Goal: Task Accomplishment & Management: Complete application form

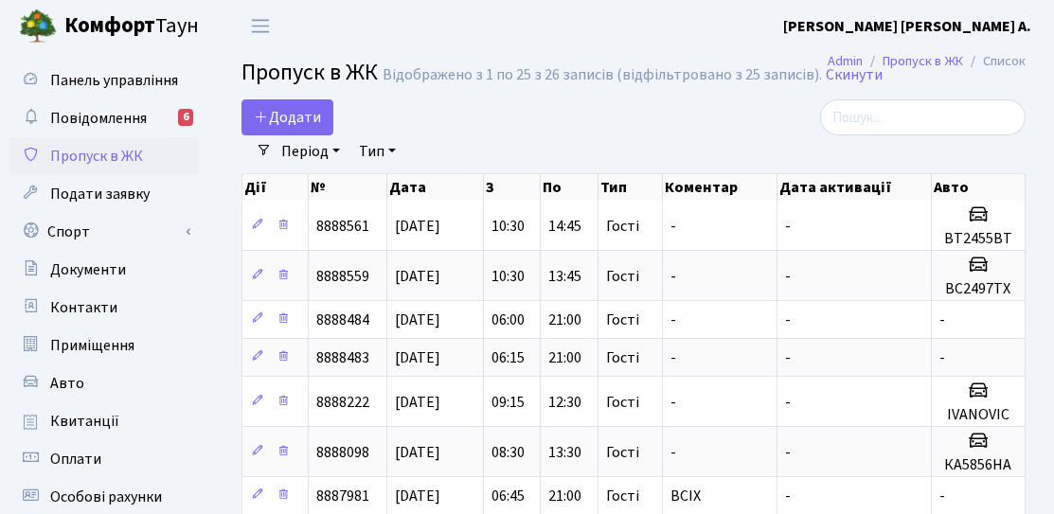
select select "25"
click at [319, 128] on link "Додати" at bounding box center [287, 117] width 92 height 36
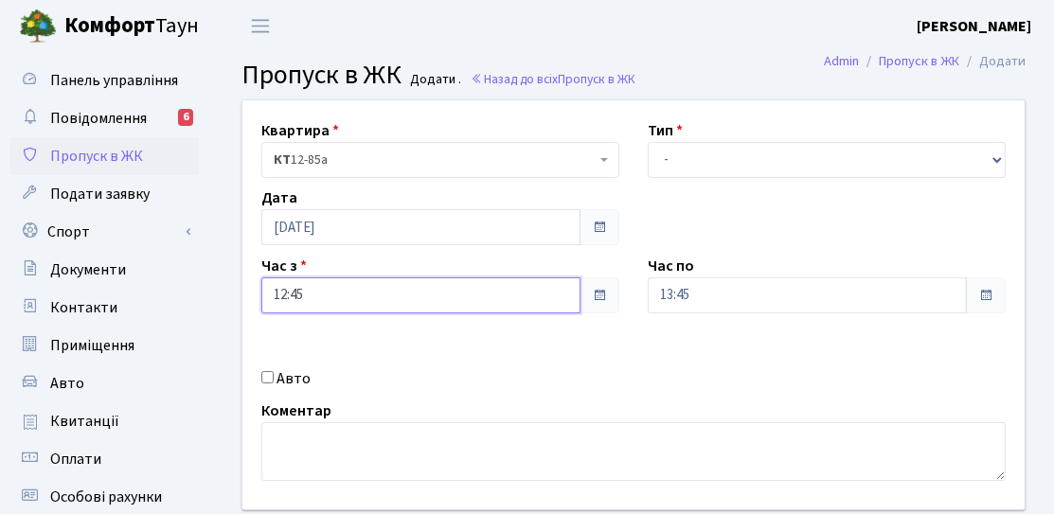
click at [302, 292] on input "12:45" at bounding box center [420, 295] width 319 height 36
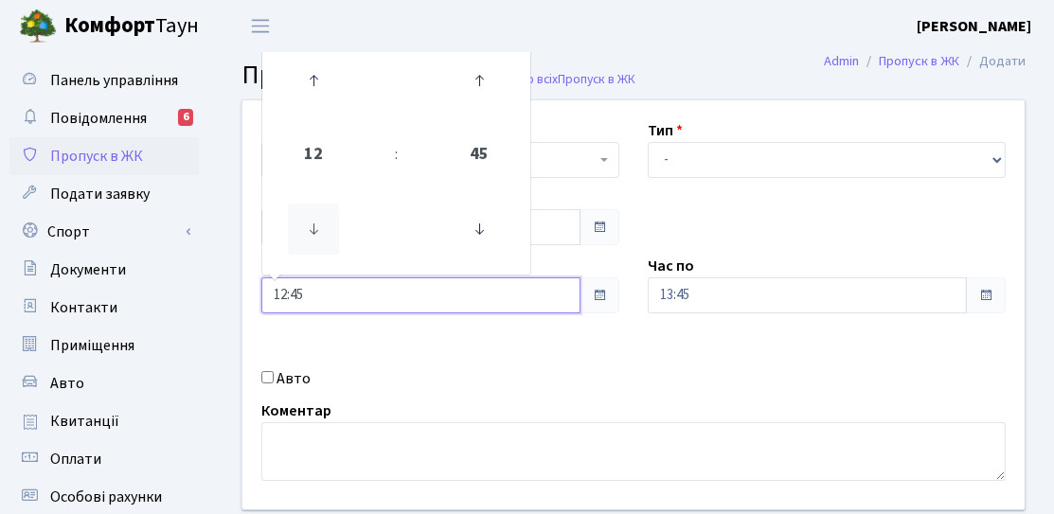
click at [306, 237] on icon at bounding box center [313, 229] width 51 height 51
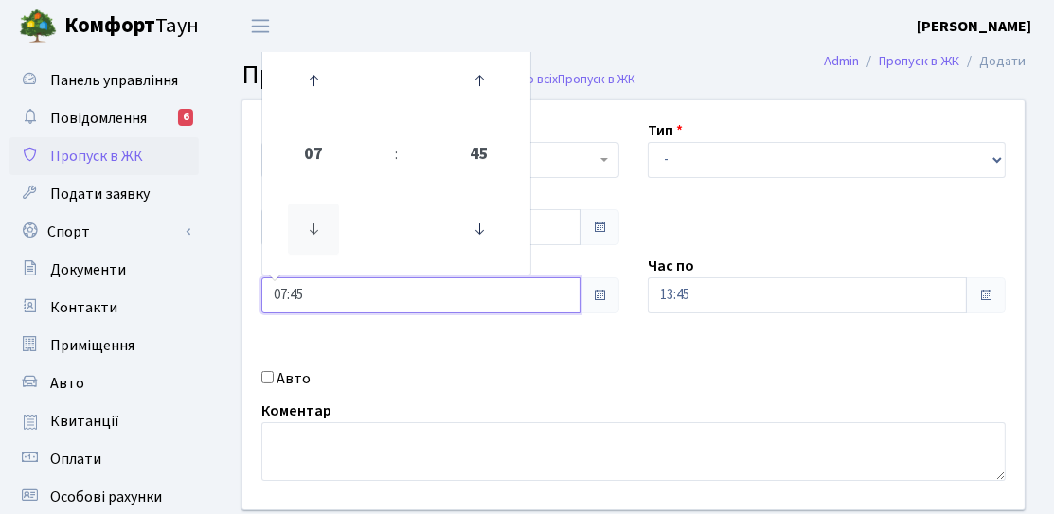
click at [306, 237] on icon at bounding box center [313, 229] width 51 height 51
click at [476, 217] on icon at bounding box center [478, 229] width 51 height 51
type input "06:00"
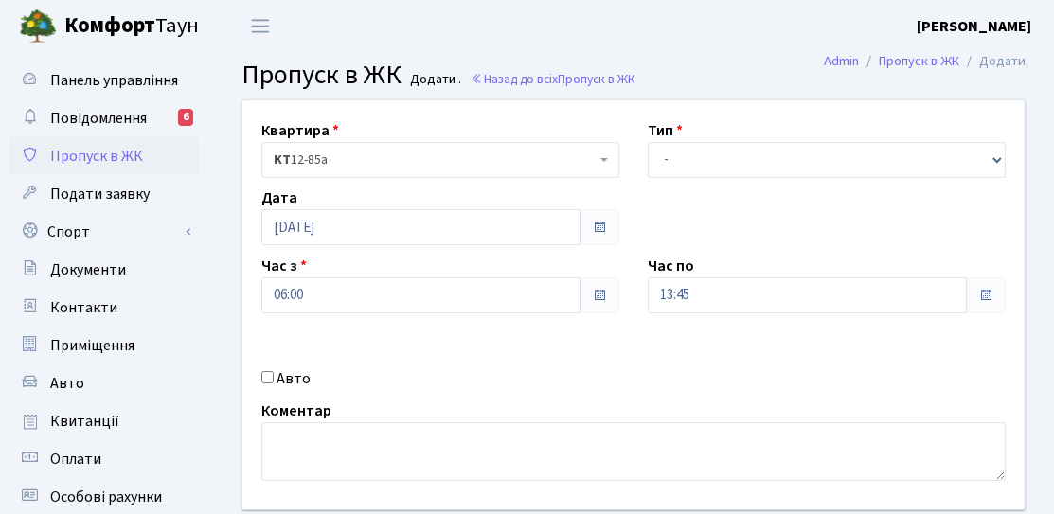
click at [606, 281] on span at bounding box center [599, 295] width 40 height 36
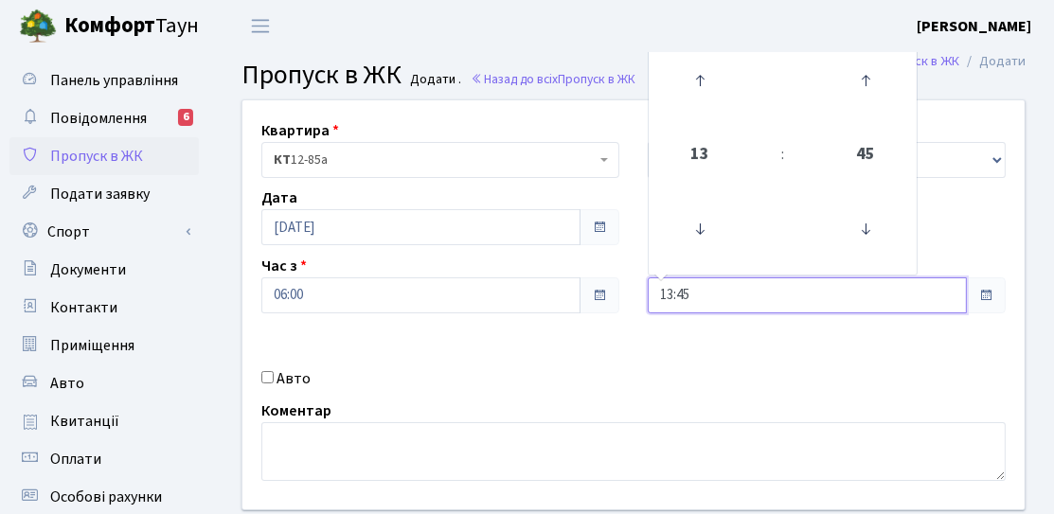
click at [659, 291] on input "13:45" at bounding box center [806, 295] width 319 height 36
click at [700, 84] on icon at bounding box center [699, 80] width 51 height 51
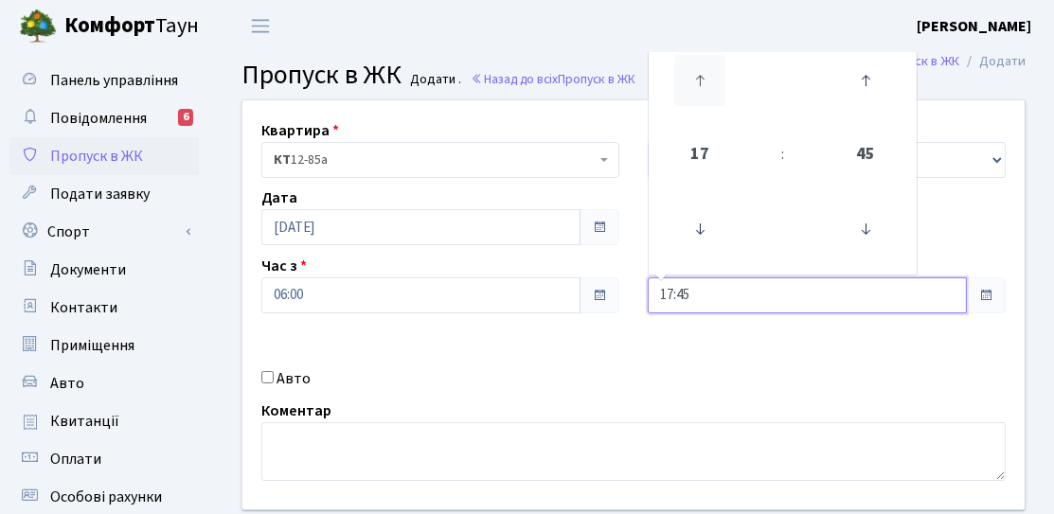
click at [702, 84] on icon at bounding box center [699, 80] width 51 height 51
click at [704, 82] on icon at bounding box center [699, 80] width 51 height 51
click at [867, 233] on icon at bounding box center [865, 229] width 51 height 51
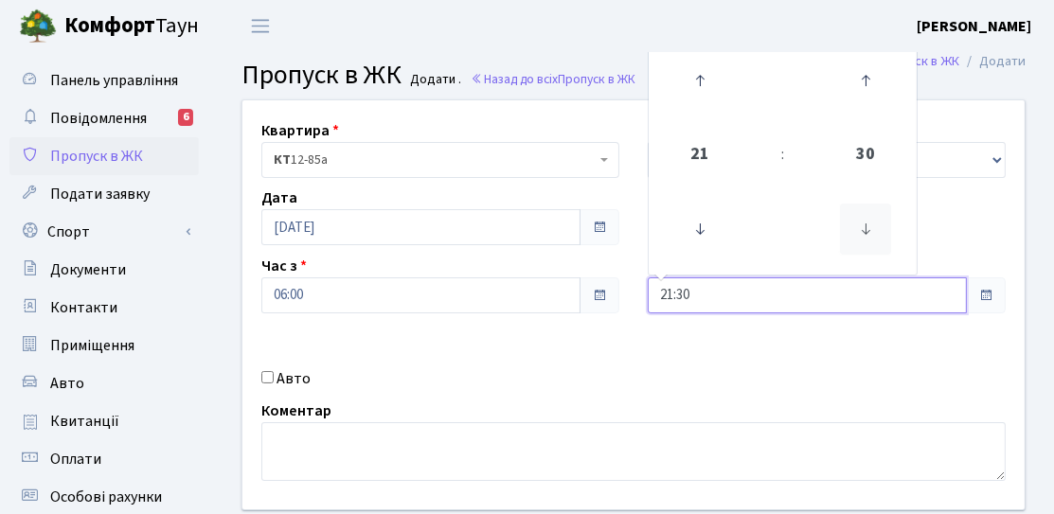
click at [861, 233] on icon at bounding box center [865, 229] width 51 height 51
click at [872, 228] on icon at bounding box center [865, 229] width 51 height 51
type input "21:00"
click at [931, 251] on div "Квартира <b>КТ</b>&nbsp;&nbsp;&nbsp;&nbsp;12-85а КТ 12-85а Тип - Доставка Таксі…" at bounding box center [633, 304] width 810 height 409
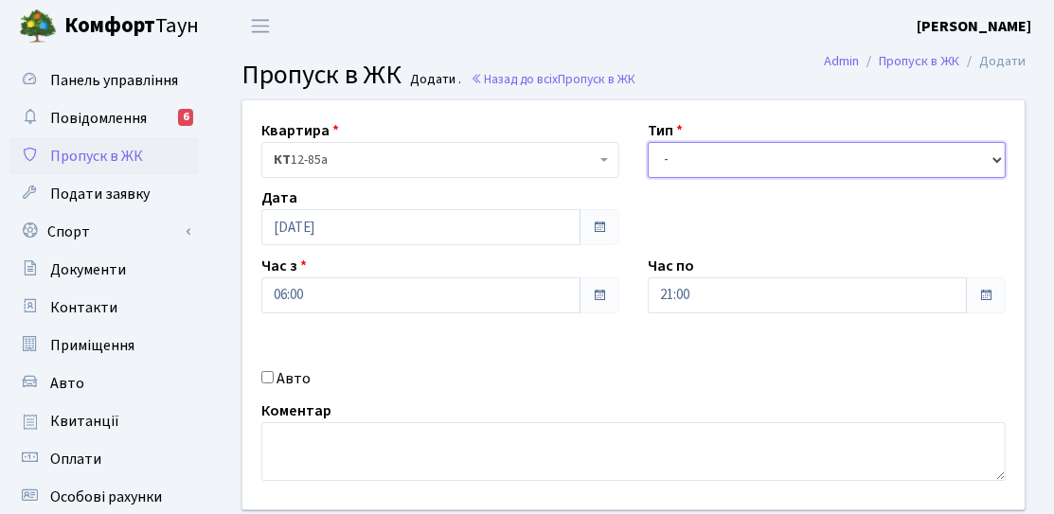
click at [797, 164] on select "- Доставка Таксі Гості Сервіс" at bounding box center [826, 160] width 358 height 36
select select "3"
click at [647, 142] on select "- Доставка Таксі Гості Сервіс" at bounding box center [826, 160] width 358 height 36
click at [291, 381] on label "Авто" at bounding box center [293, 378] width 34 height 23
click at [274, 381] on input "Авто" at bounding box center [267, 377] width 12 height 12
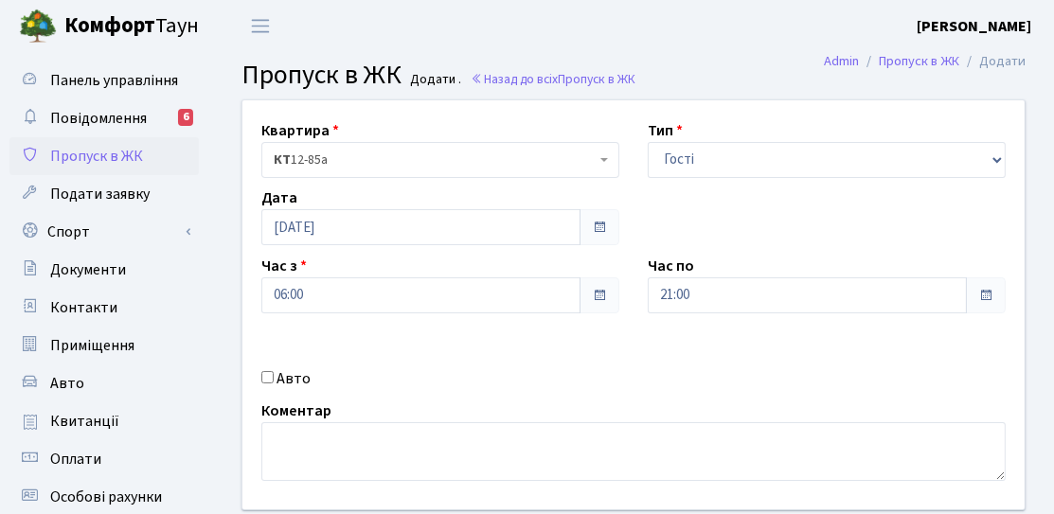
checkbox input "true"
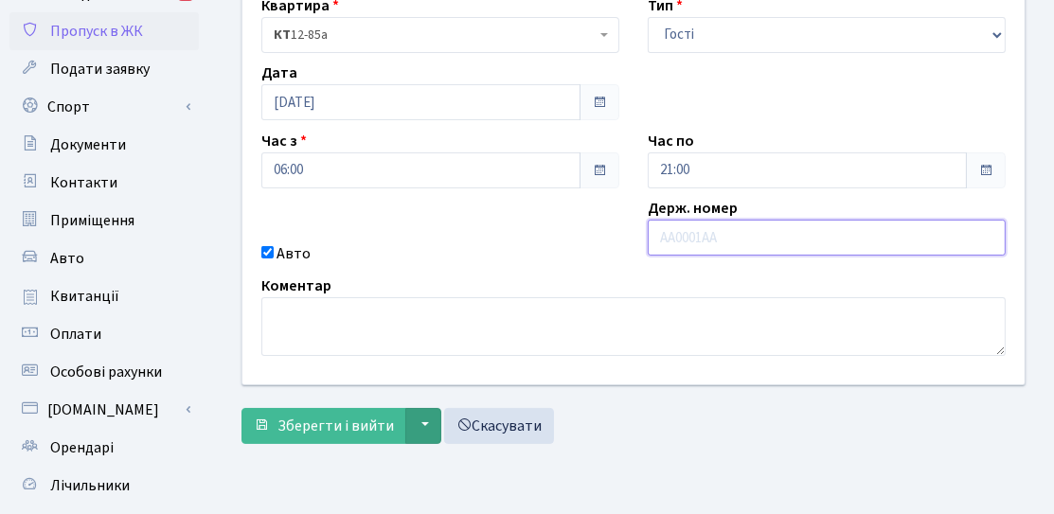
scroll to position [189, 0]
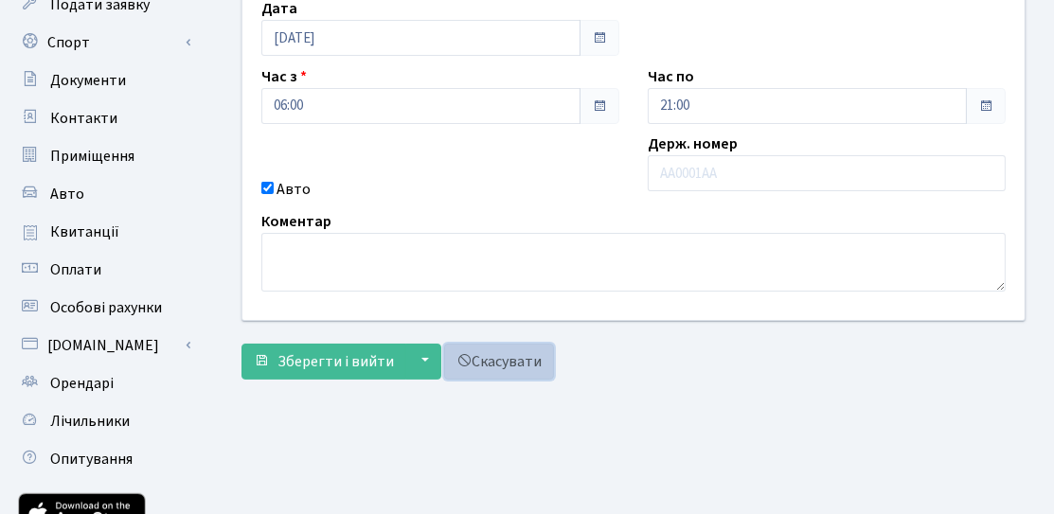
click at [473, 367] on link "Скасувати" at bounding box center [499, 362] width 110 height 36
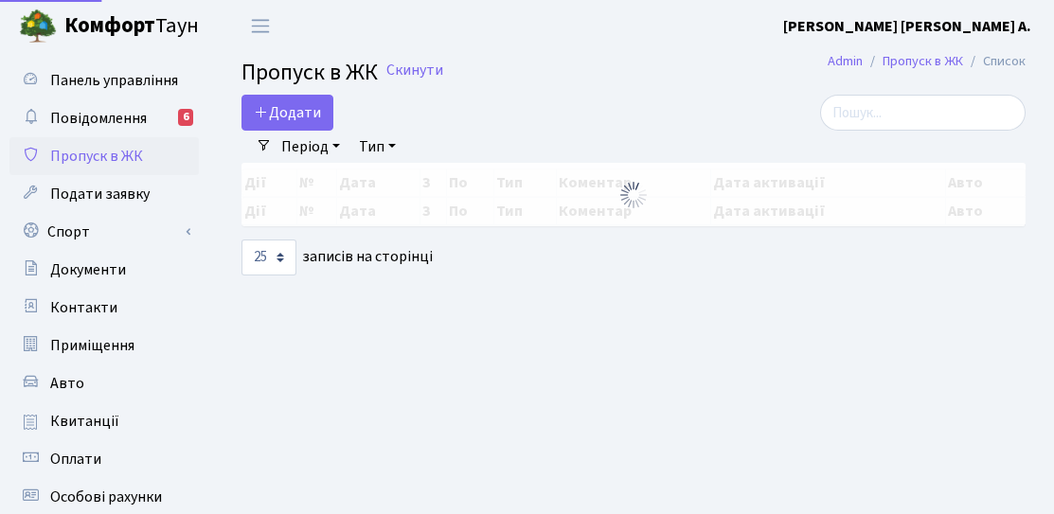
select select "25"
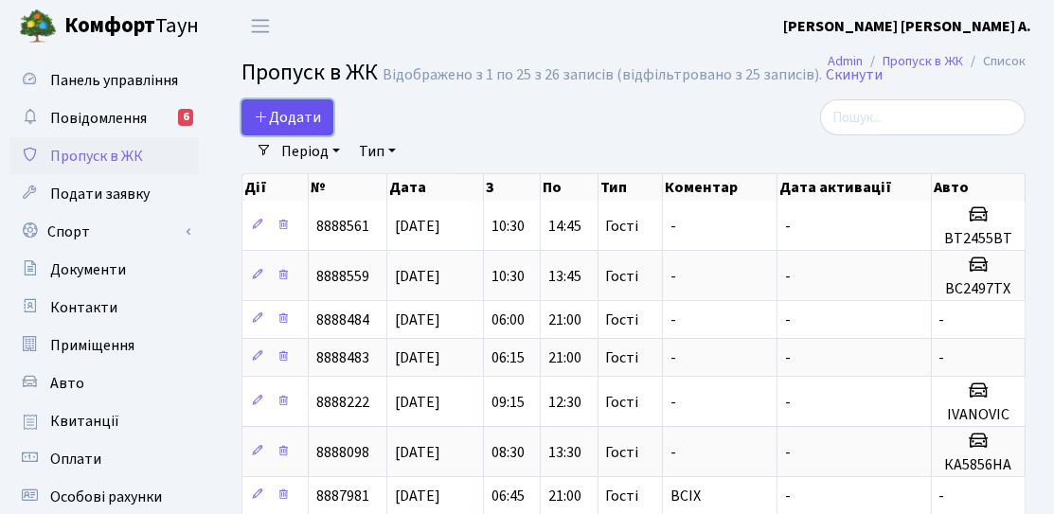
click at [262, 126] on span "Додати" at bounding box center [287, 117] width 67 height 21
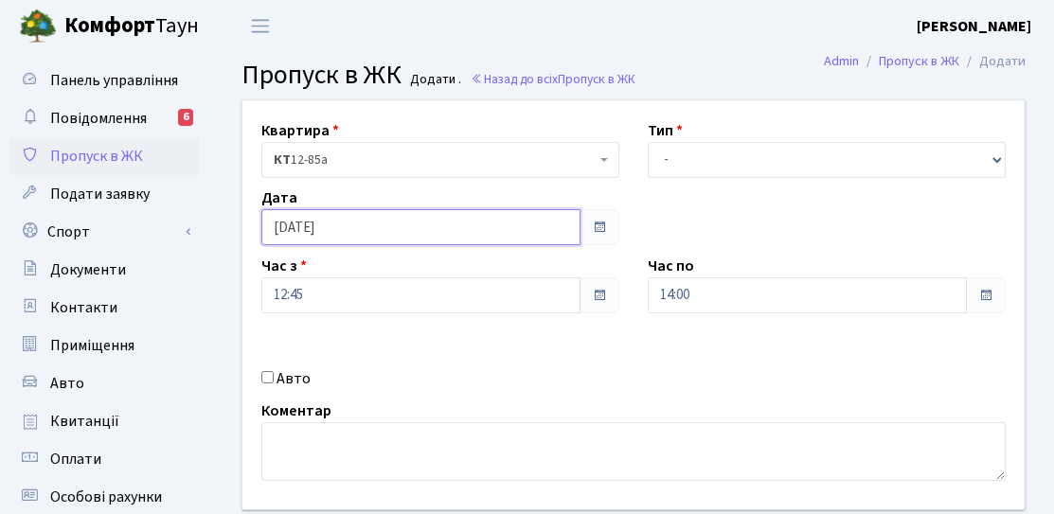
click at [342, 226] on input "[DATE]" at bounding box center [420, 227] width 319 height 36
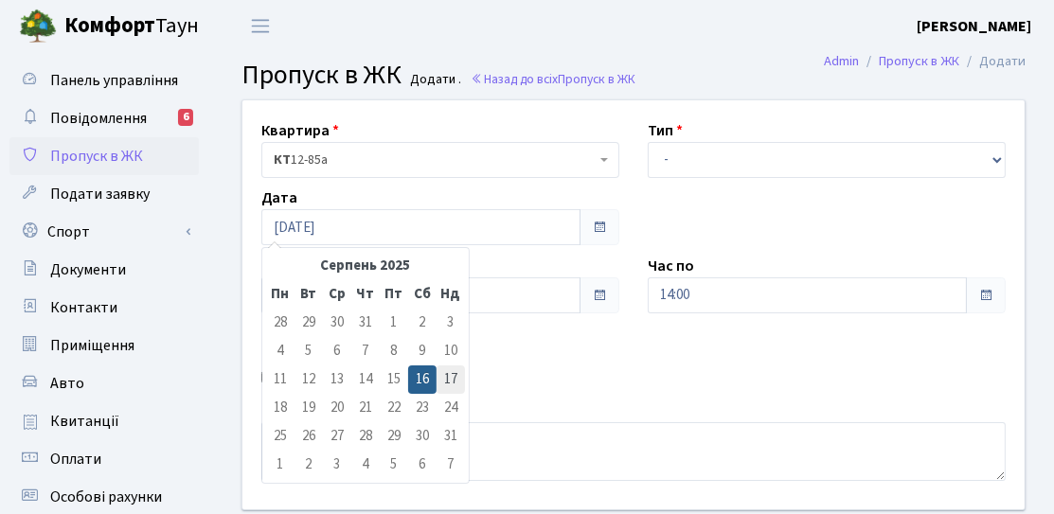
click at [443, 389] on td "17" at bounding box center [450, 379] width 28 height 28
type input "17.08.2025"
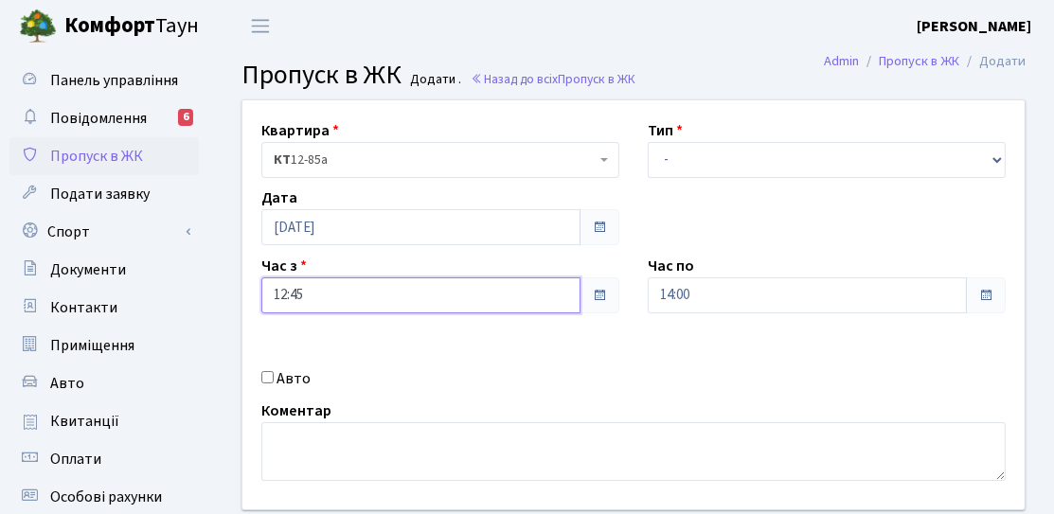
click at [343, 304] on input "12:45" at bounding box center [420, 295] width 319 height 36
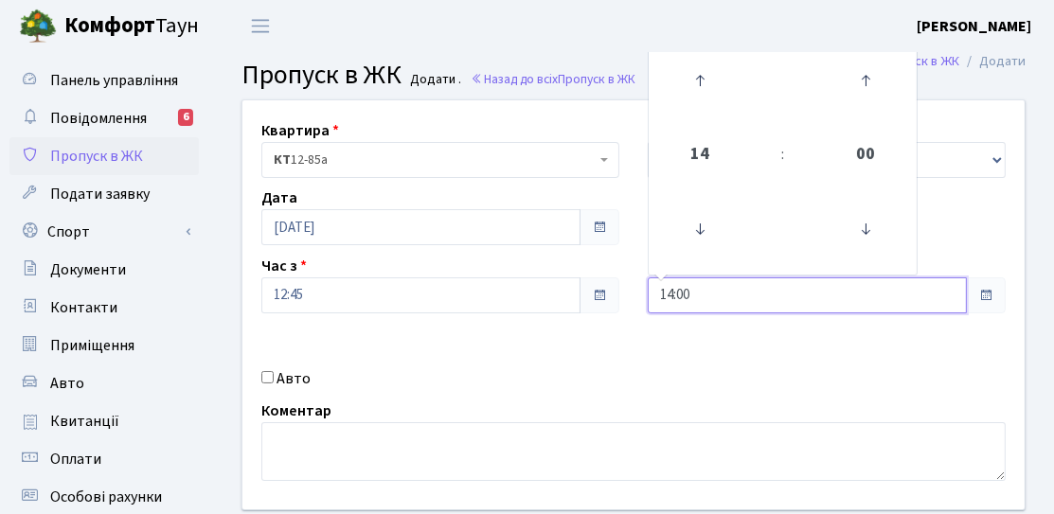
click at [673, 305] on input "14:00" at bounding box center [806, 295] width 319 height 36
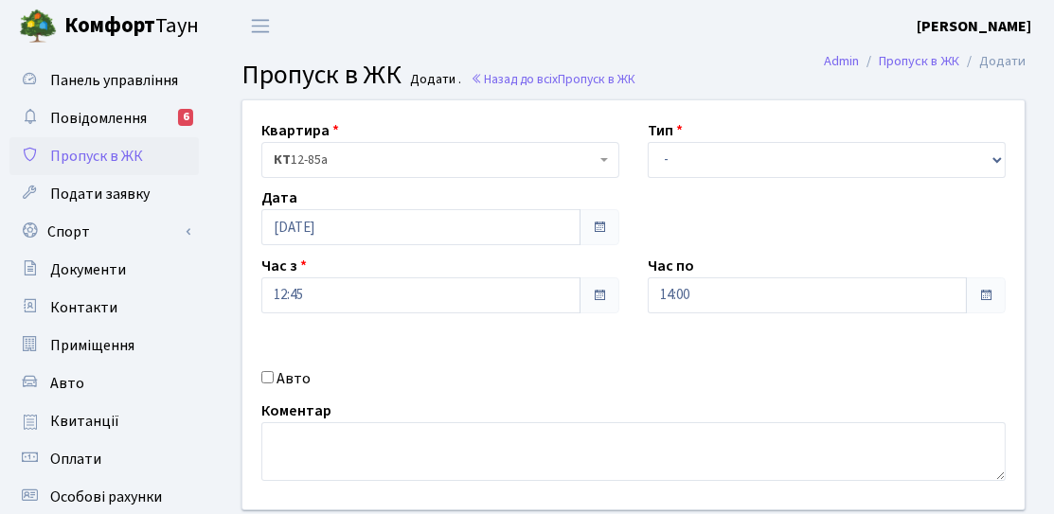
click at [690, 352] on div "Квартира <b>КТ</b>&nbsp;&nbsp;&nbsp;&nbsp;12-85а КТ 12-85а Тип - Доставка Таксі…" at bounding box center [633, 304] width 810 height 409
click at [692, 156] on select "- Доставка Таксі Гості Сервіс" at bounding box center [826, 160] width 358 height 36
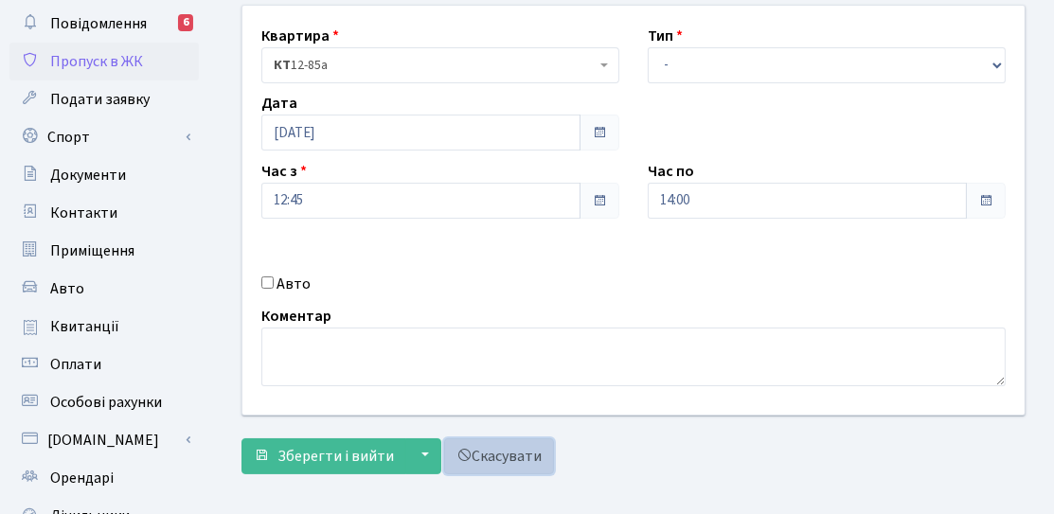
click at [509, 448] on link "Скасувати" at bounding box center [499, 456] width 110 height 36
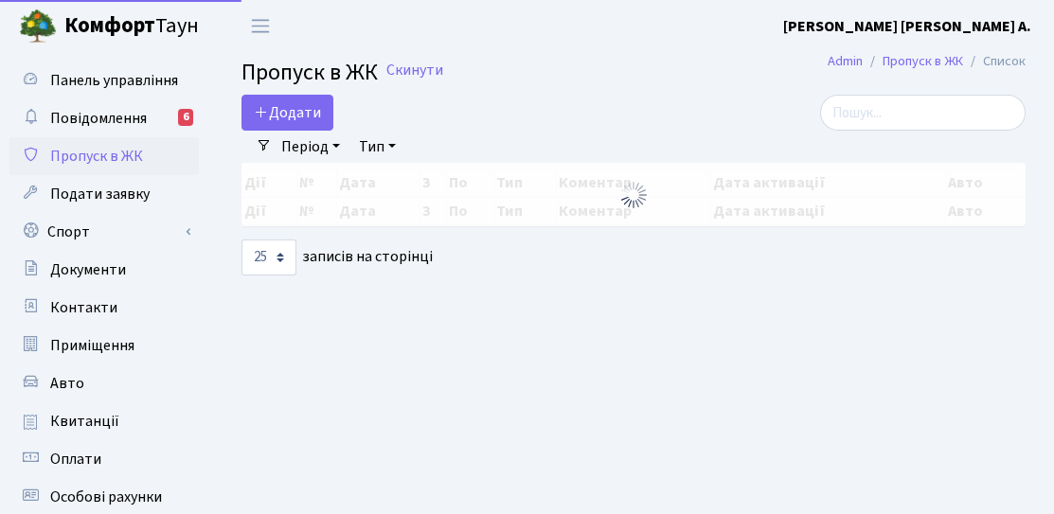
select select "25"
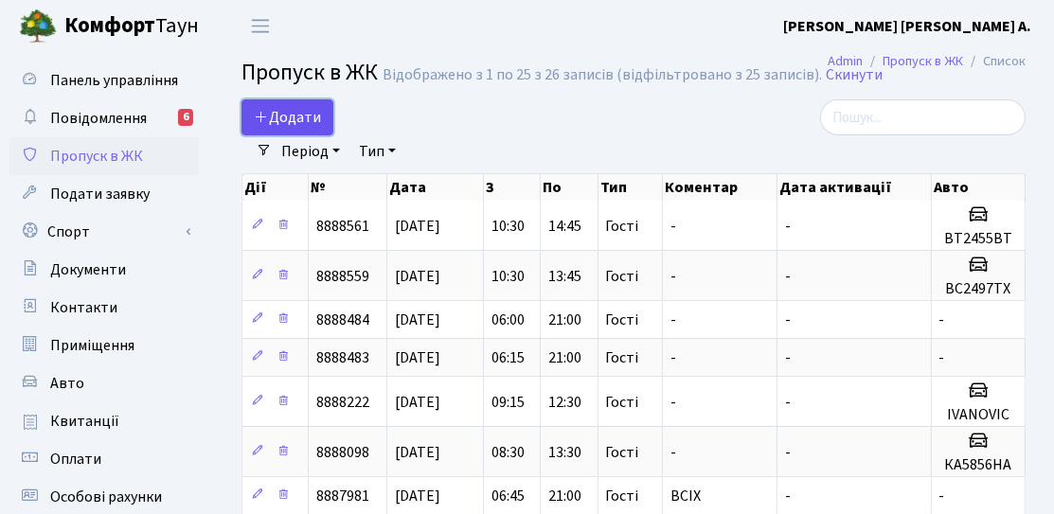
click at [259, 114] on icon at bounding box center [261, 116] width 15 height 15
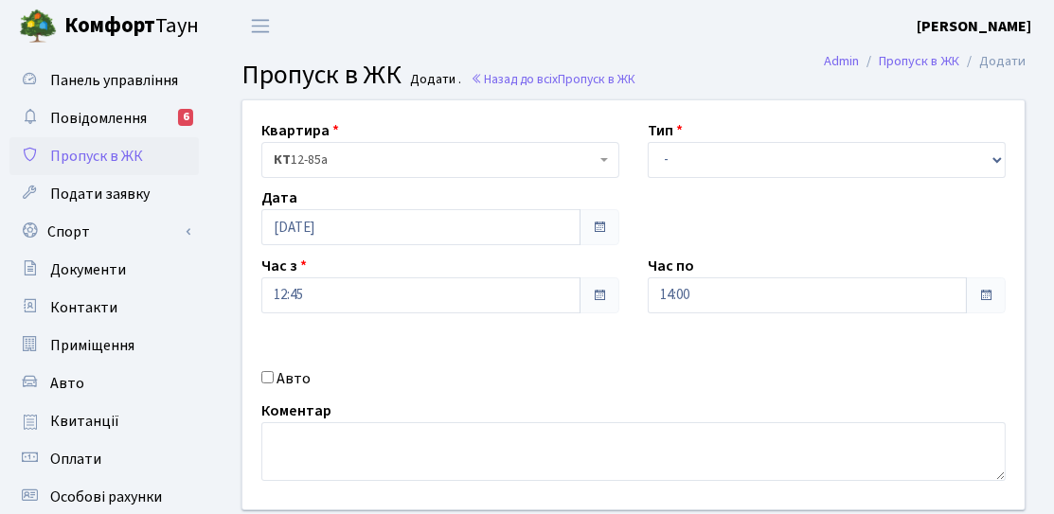
drag, startPoint x: 913, startPoint y: 22, endPoint x: 1043, endPoint y: 34, distance: 131.2
click at [1043, 34] on header "Комфорт Таун Літовченко О. А. Мій обліковий запис Вийти" at bounding box center [527, 26] width 1054 height 52
click at [1020, 49] on header "Комфорт Таун Літовченко О. А. Мій обліковий запис Вийти" at bounding box center [527, 26] width 1054 height 52
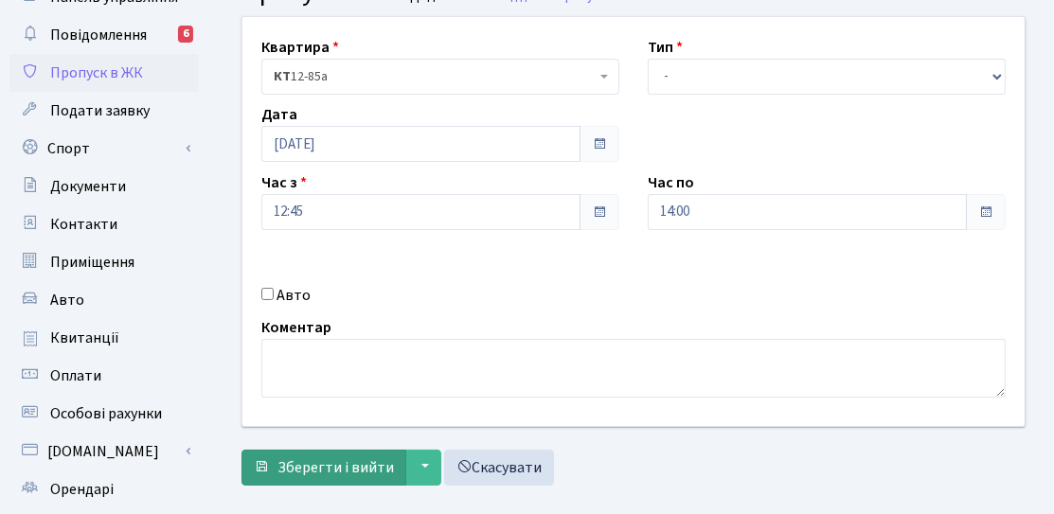
scroll to position [189, 0]
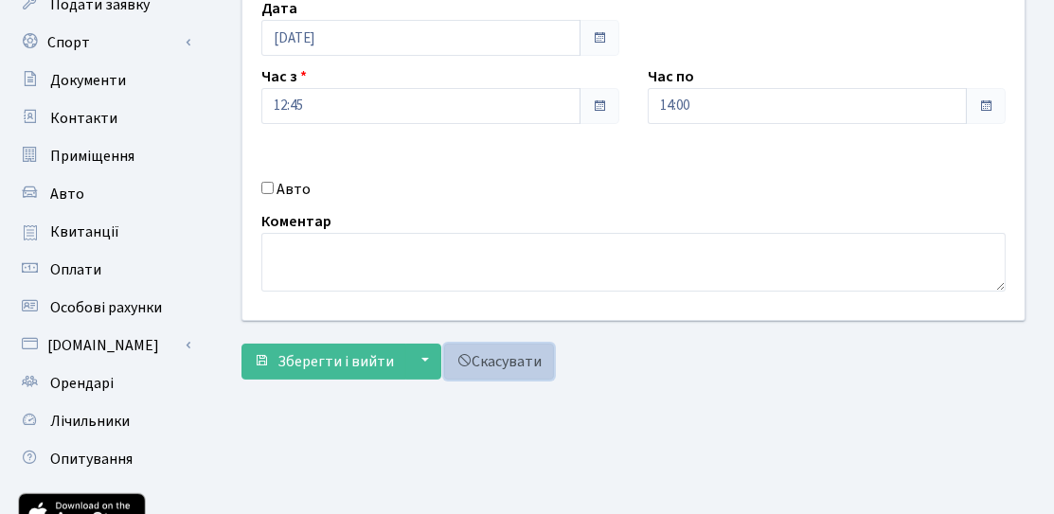
click at [456, 362] on span at bounding box center [463, 360] width 15 height 15
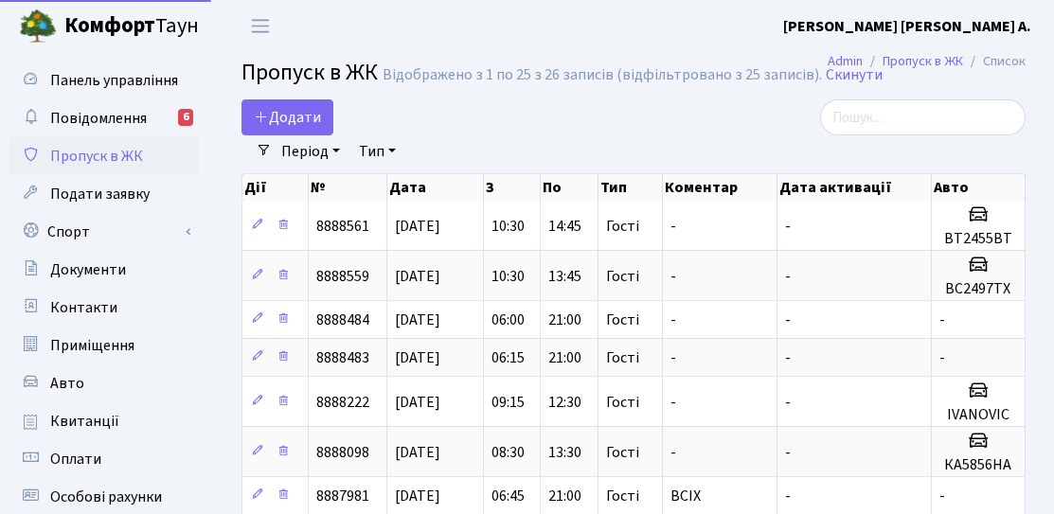
select select "25"
